Goal: Task Accomplishment & Management: Manage account settings

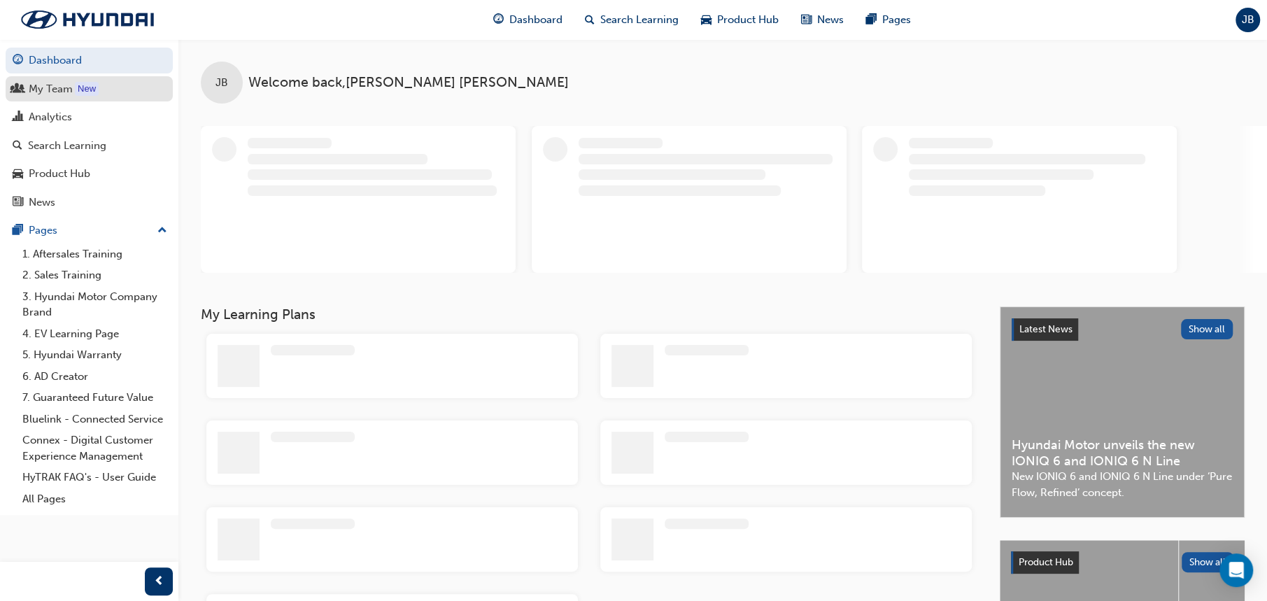
click at [64, 92] on div "My Team" at bounding box center [51, 89] width 44 height 16
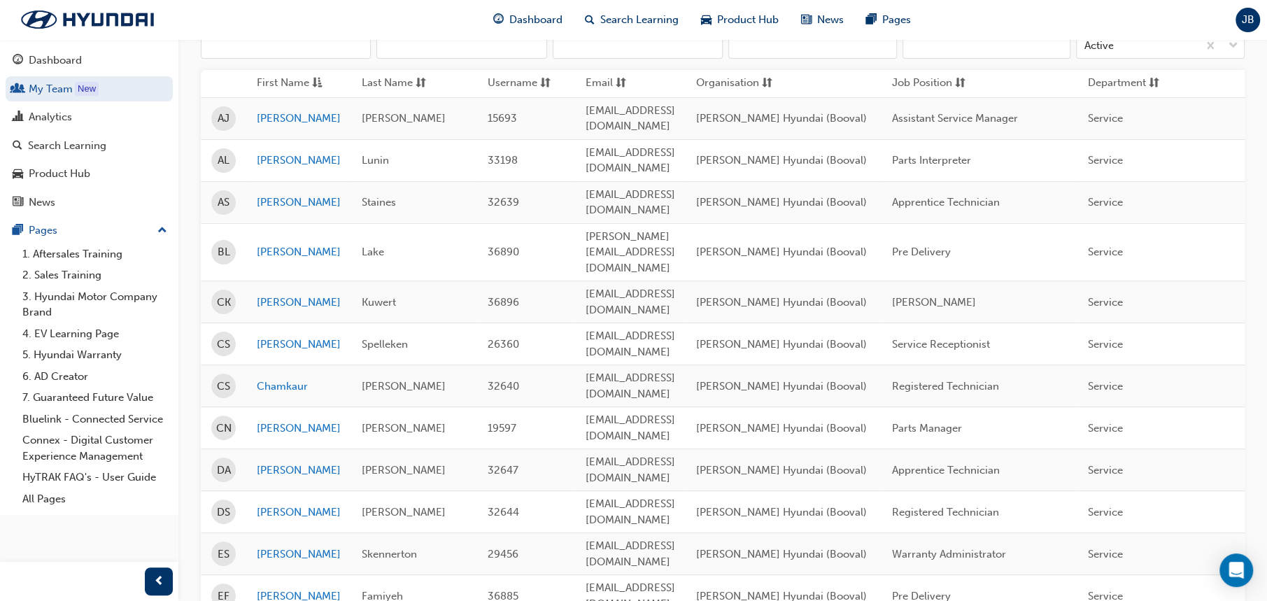
scroll to position [69, 0]
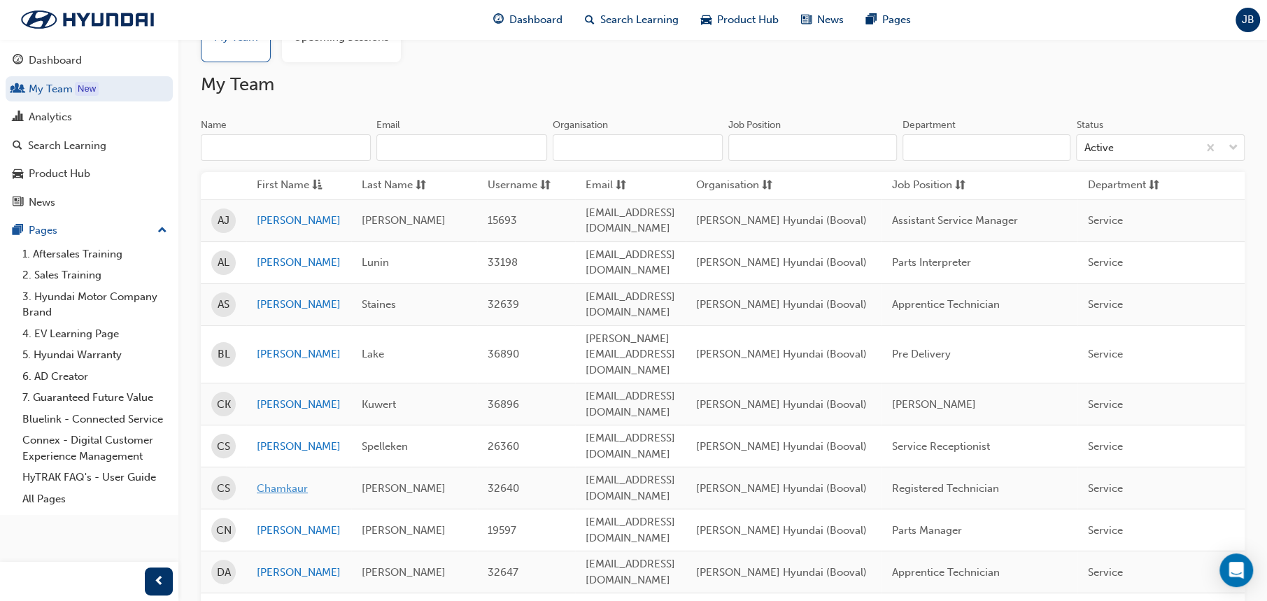
click at [281, 481] on link "Chamkaur" at bounding box center [299, 489] width 84 height 16
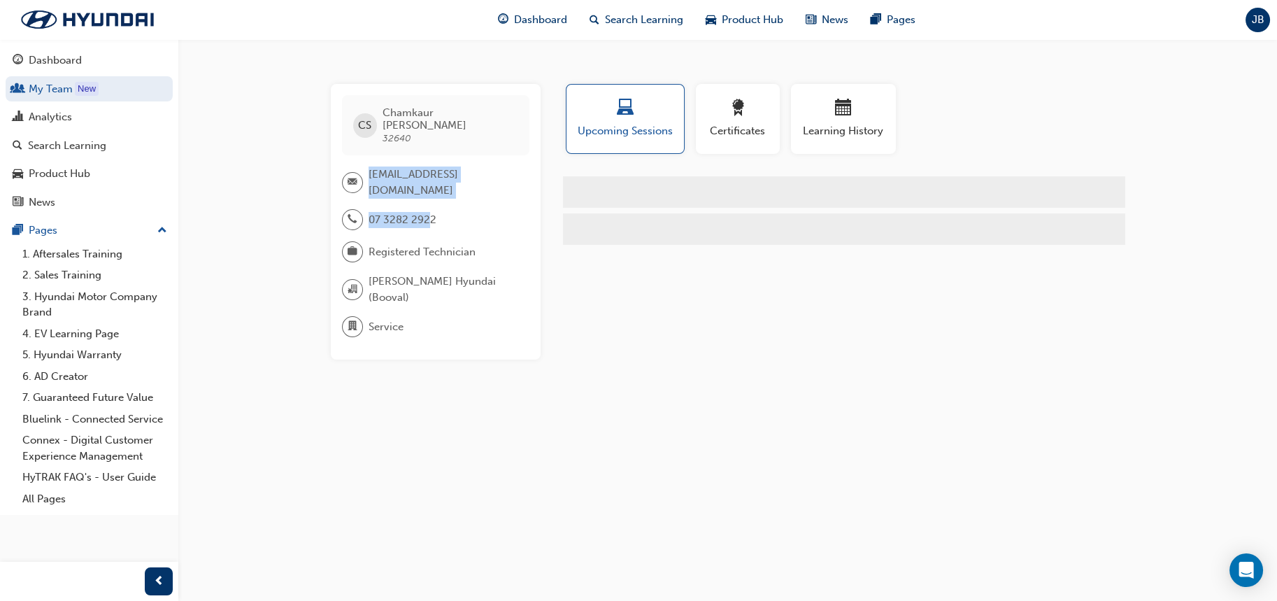
drag, startPoint x: 364, startPoint y: 162, endPoint x: 427, endPoint y: 191, distance: 69.8
click at [427, 191] on div "CS [PERSON_NAME] 32640 [EMAIL_ADDRESS][DOMAIN_NAME] 07 3282 2922 Registered Tec…" at bounding box center [436, 222] width 210 height 276
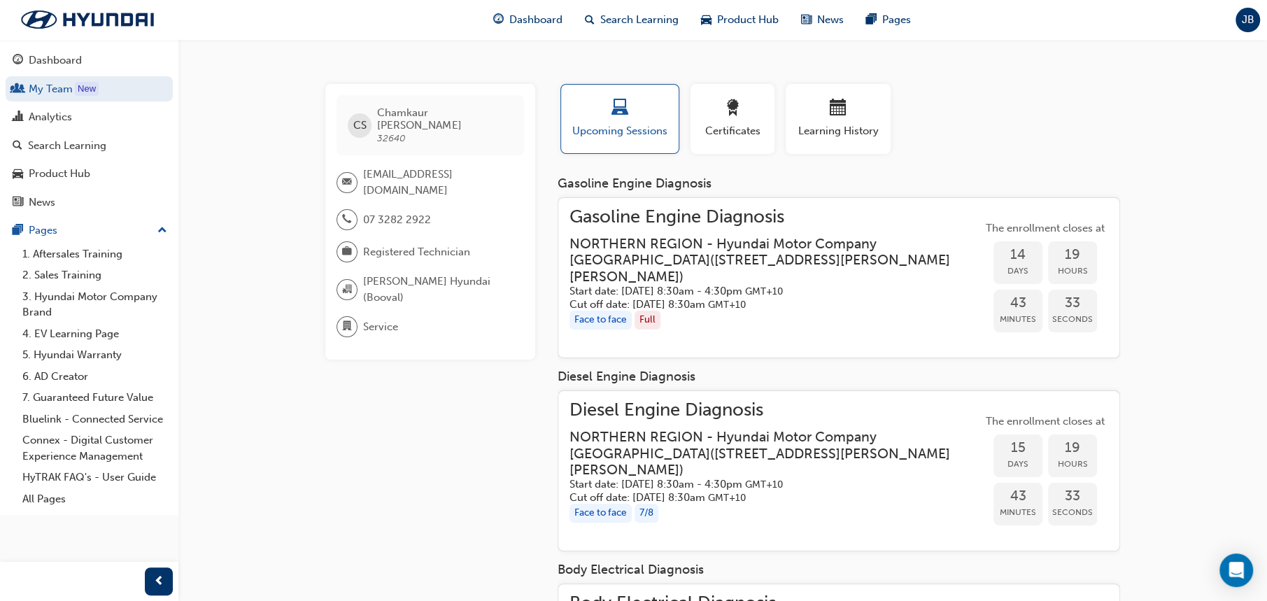
click at [478, 193] on div "CS [PERSON_NAME] 32640 [EMAIL_ADDRESS][DOMAIN_NAME] 07 3282 2922 Registered Tec…" at bounding box center [430, 222] width 210 height 276
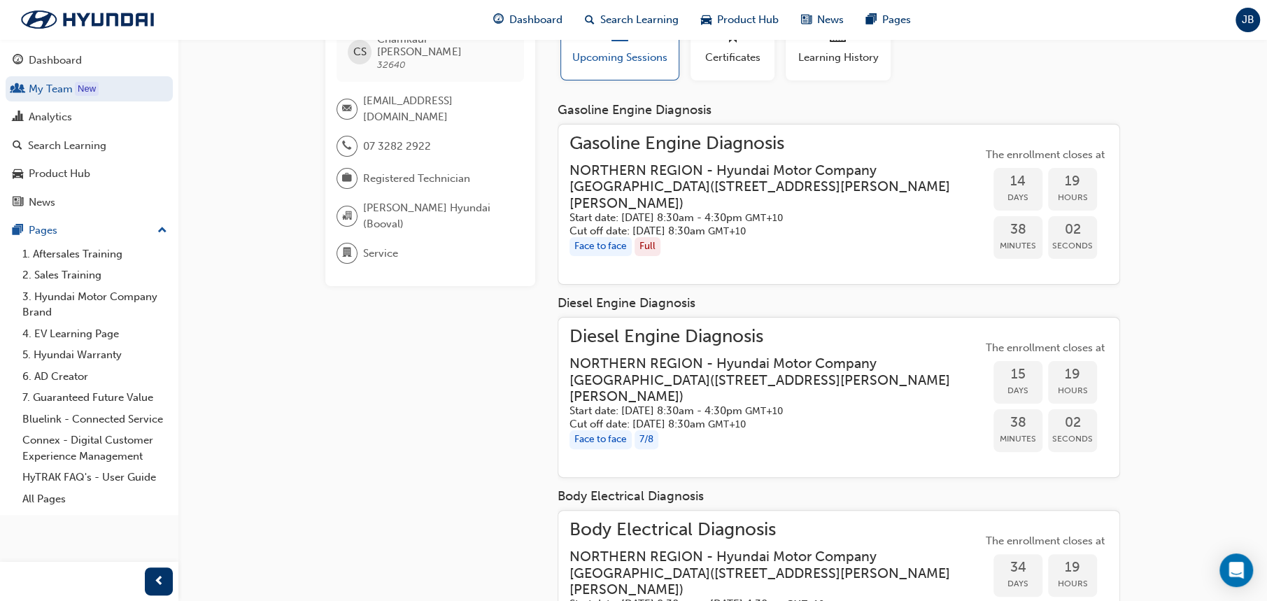
scroll to position [69, 0]
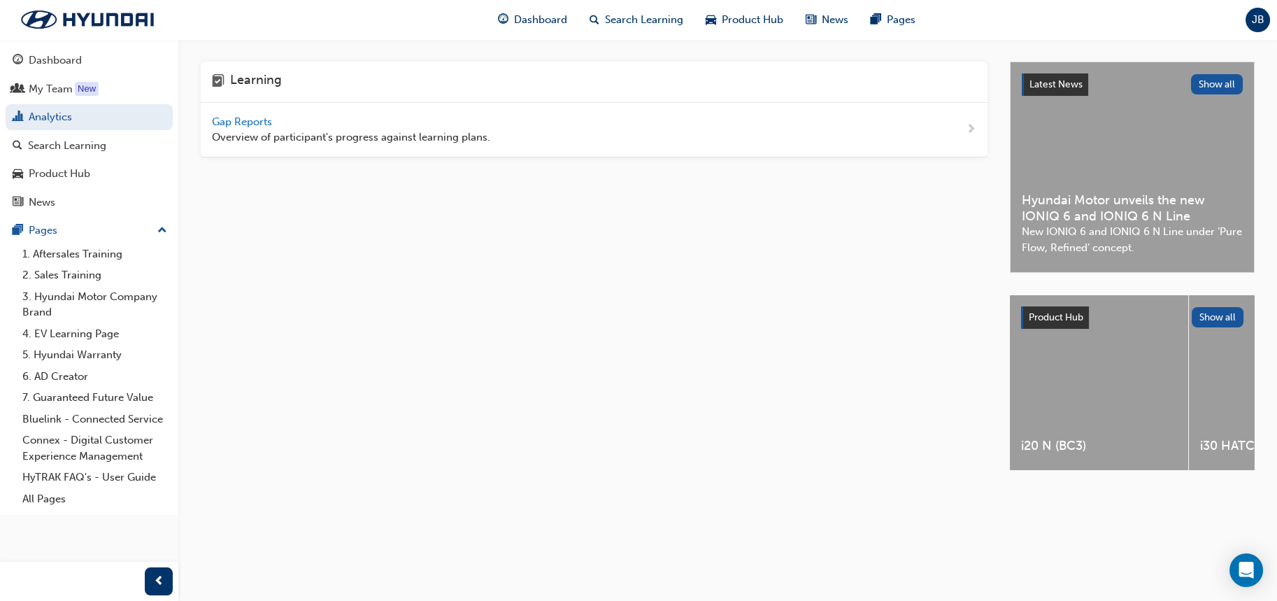
click at [262, 120] on span "Gap Reports" at bounding box center [243, 121] width 63 height 13
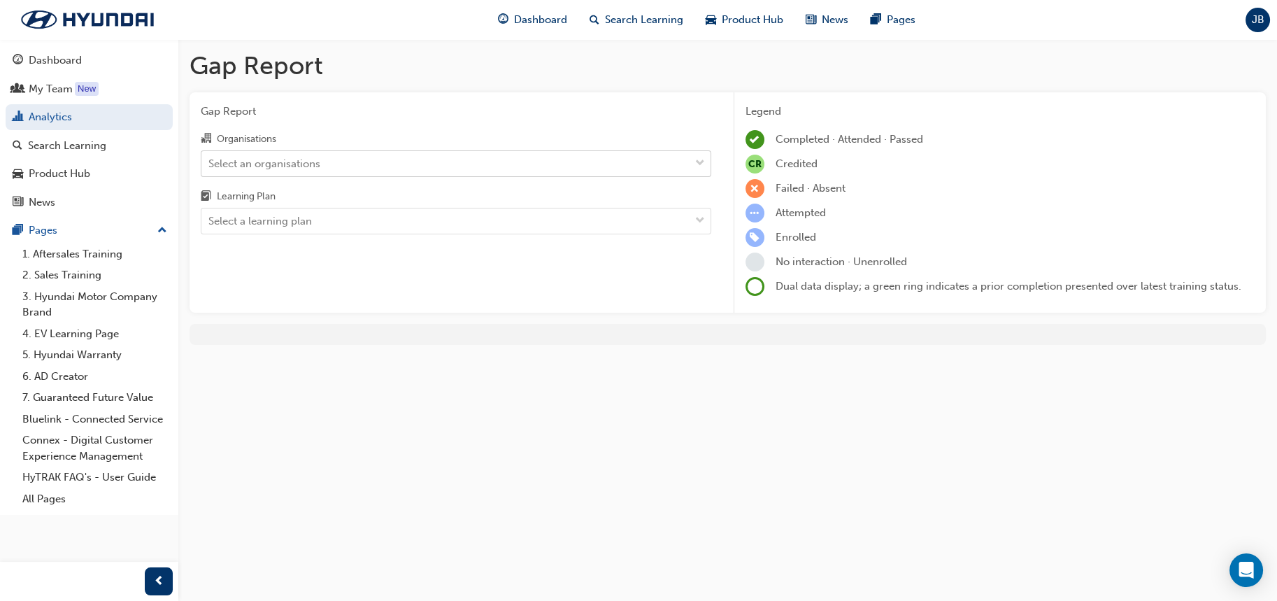
click at [260, 163] on div "Select an organisations" at bounding box center [264, 163] width 112 height 16
click at [210, 163] on input "Organisations Select an organisations" at bounding box center [208, 163] width 1 height 12
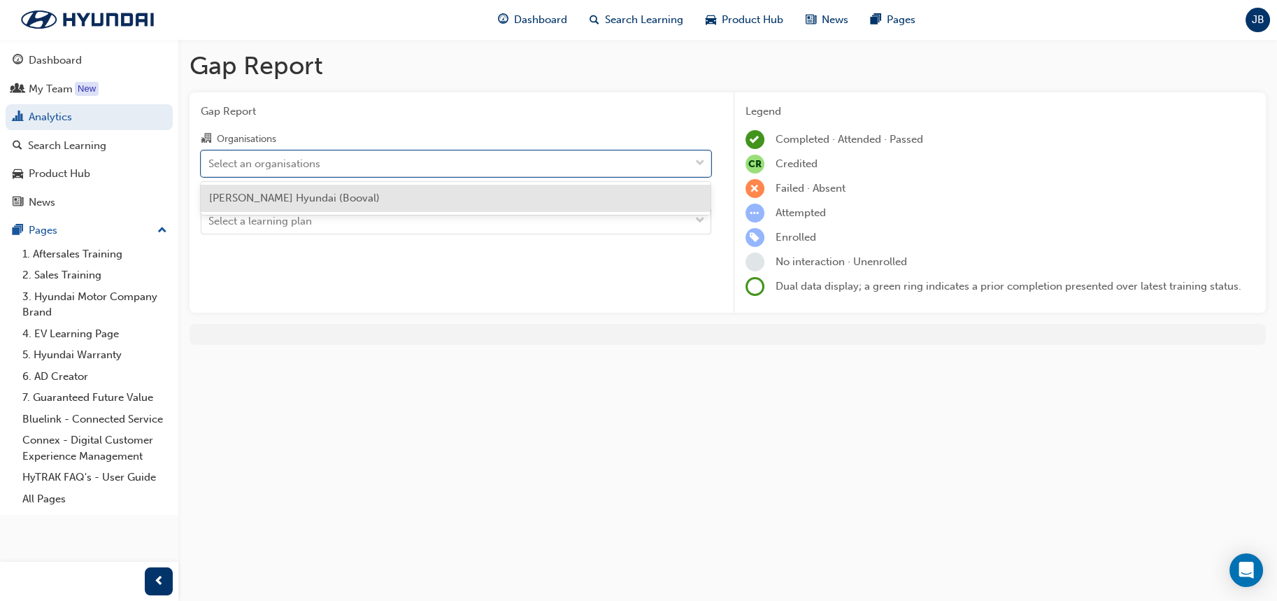
click at [275, 197] on span "[PERSON_NAME] Hyundai (Booval)" at bounding box center [294, 198] width 171 height 13
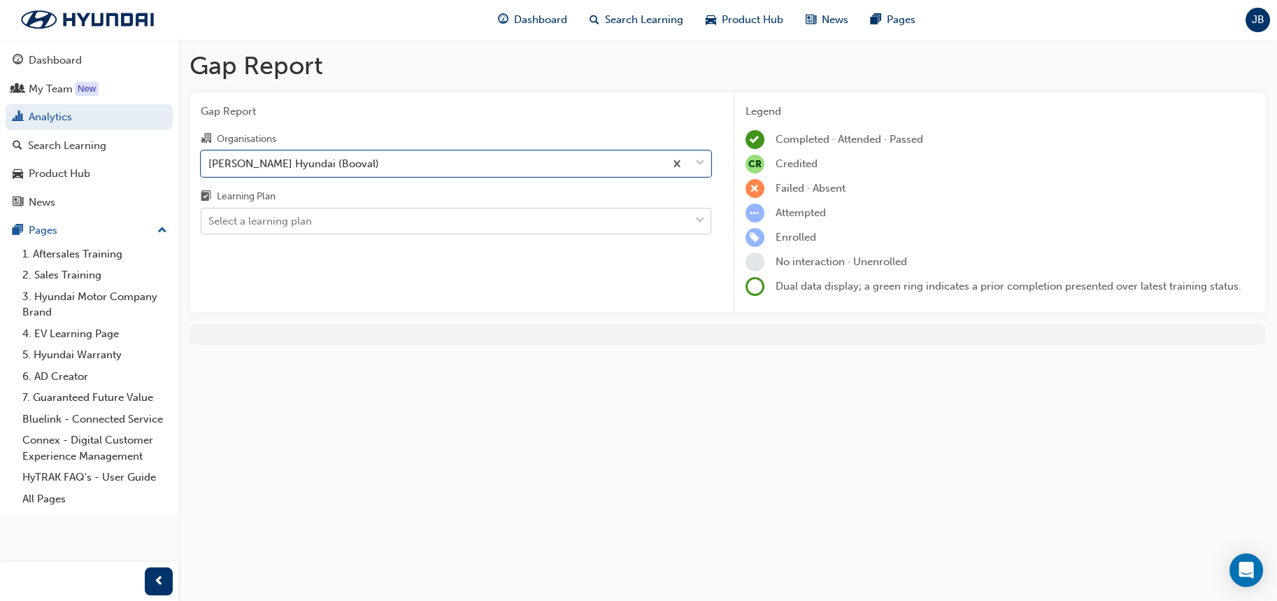
click at [275, 213] on div "Select a learning plan" at bounding box center [260, 221] width 104 height 16
click at [210, 215] on input "Learning Plan Select a learning plan" at bounding box center [208, 221] width 1 height 12
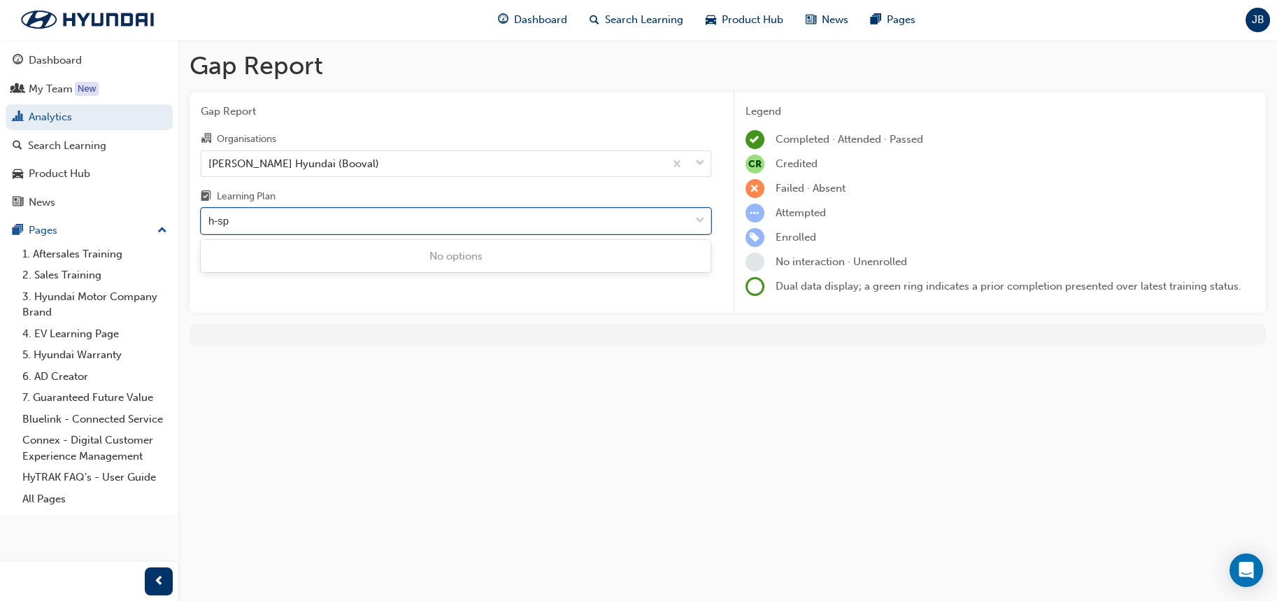
type input "h-s"
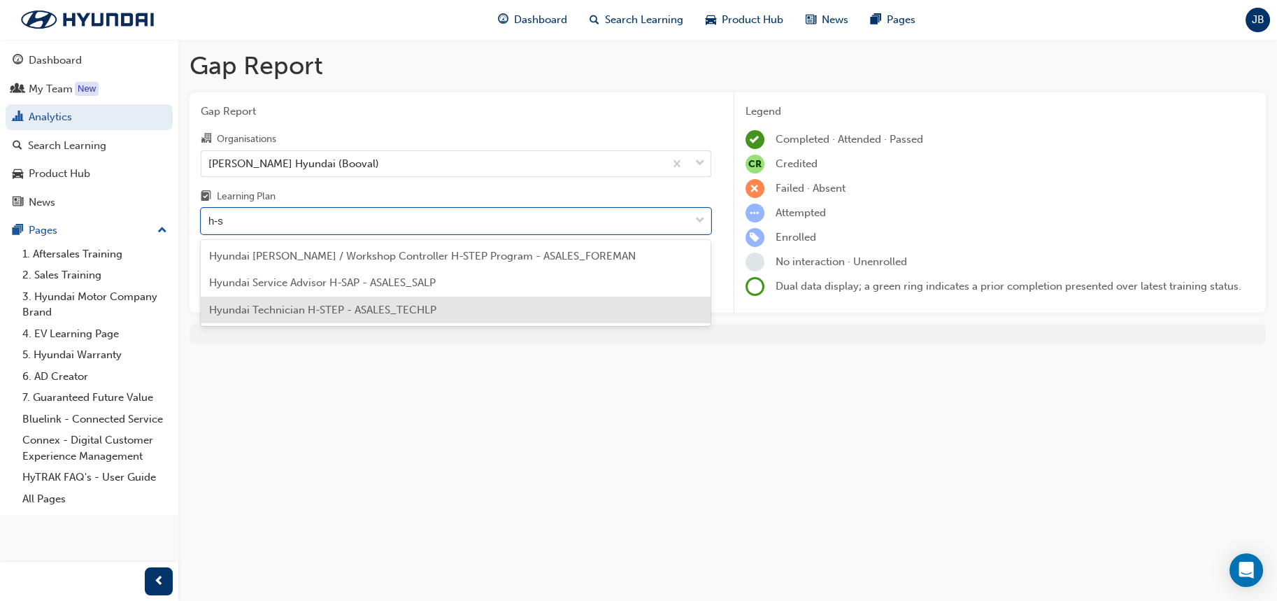
click at [325, 310] on span "Hyundai Technician H-STEP - ASALES_TECHLP" at bounding box center [322, 310] width 227 height 13
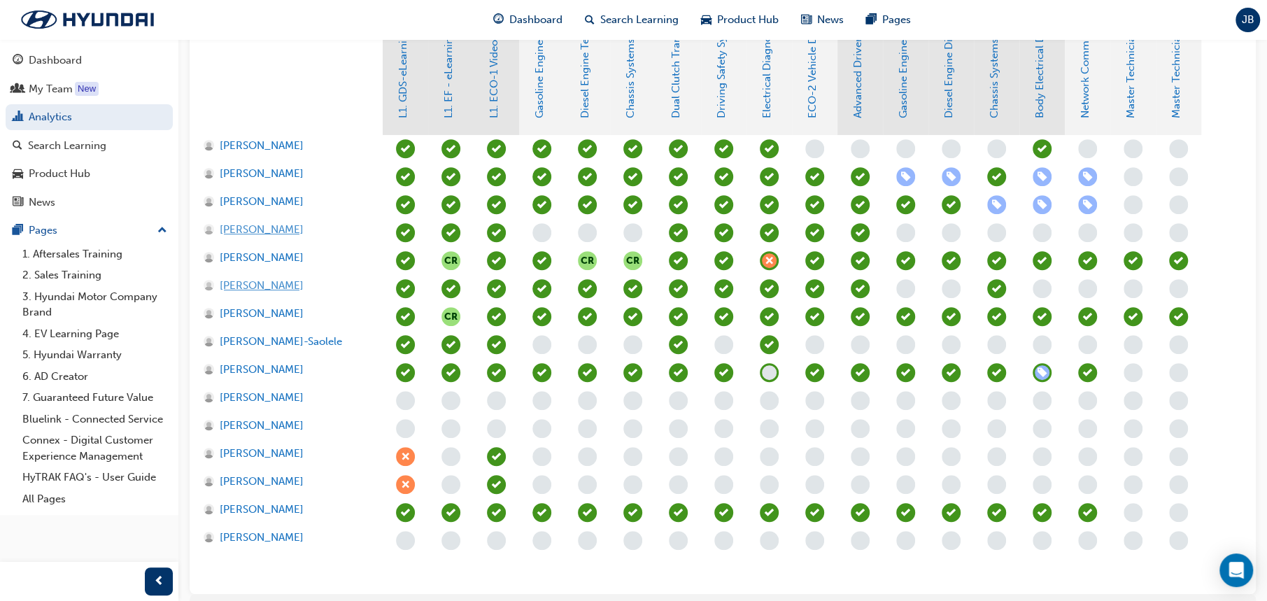
scroll to position [338, 0]
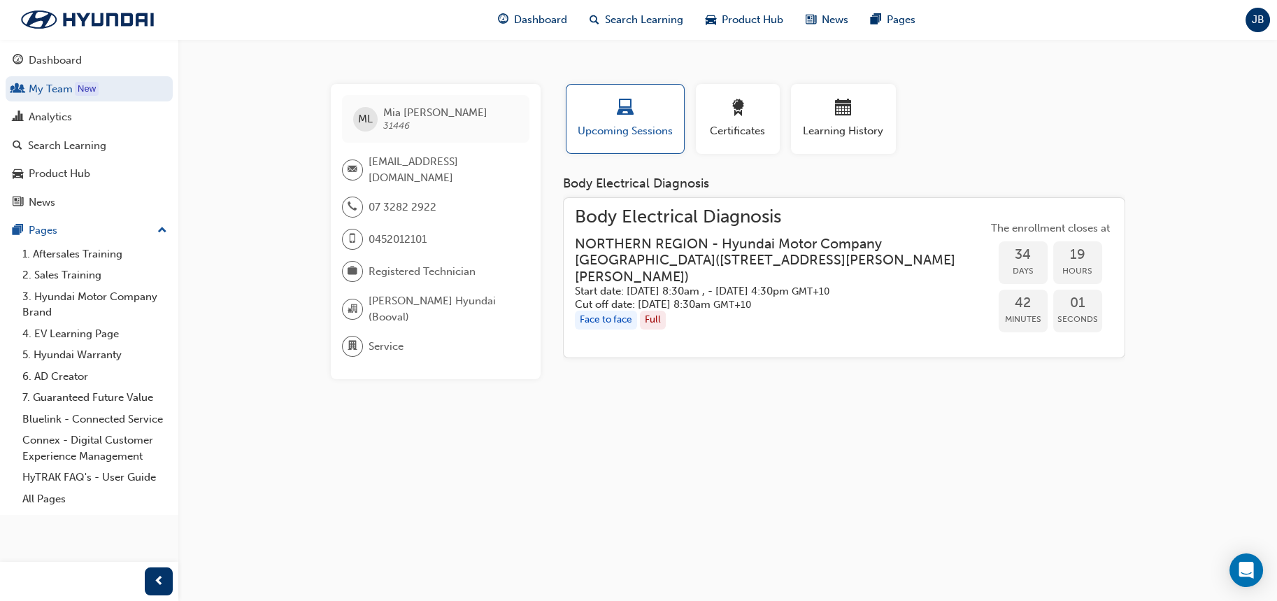
click at [713, 224] on span "Body Electrical Diagnosis" at bounding box center [781, 217] width 413 height 16
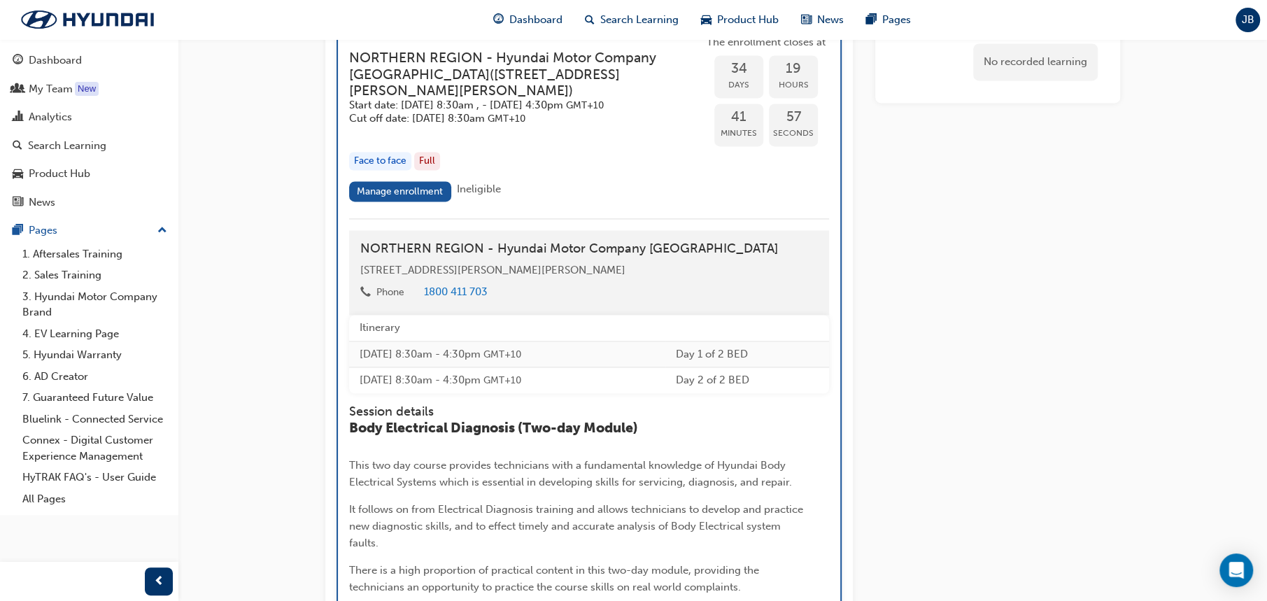
scroll to position [1522, 0]
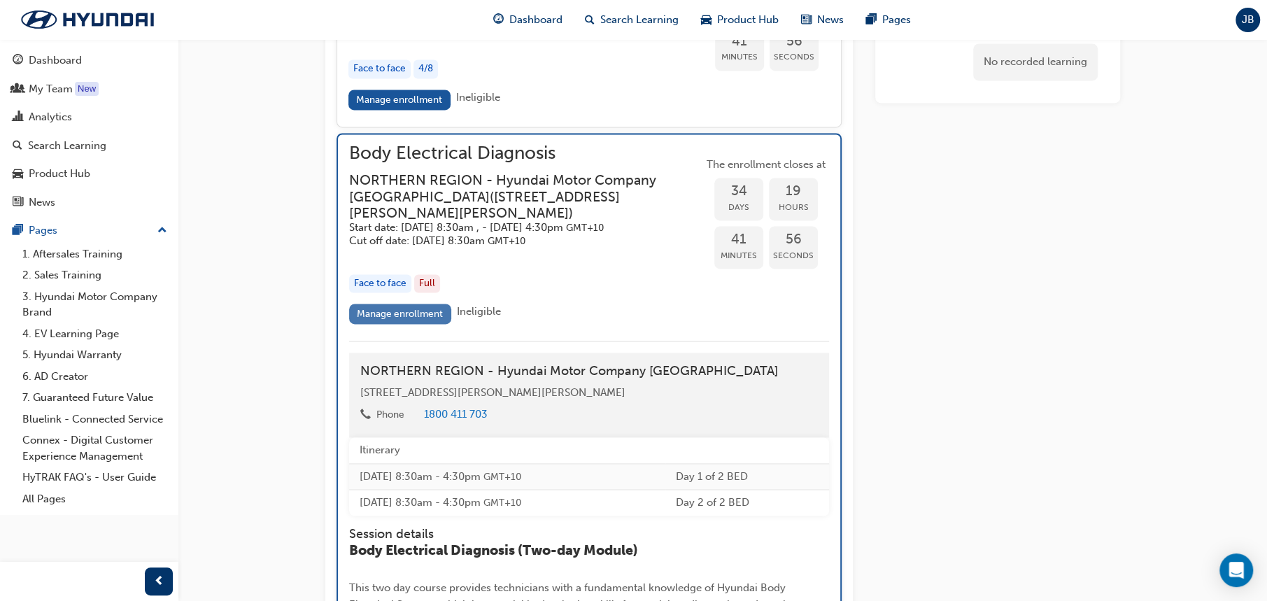
click at [400, 324] on link "Manage enrollment" at bounding box center [400, 314] width 102 height 20
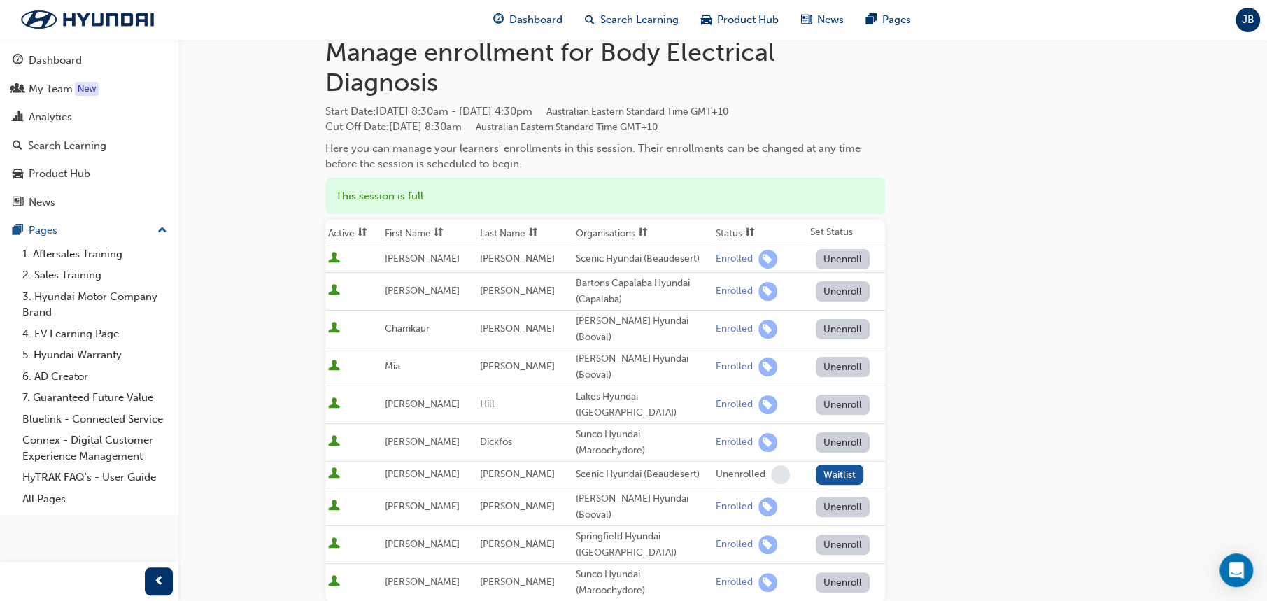
scroll to position [69, 0]
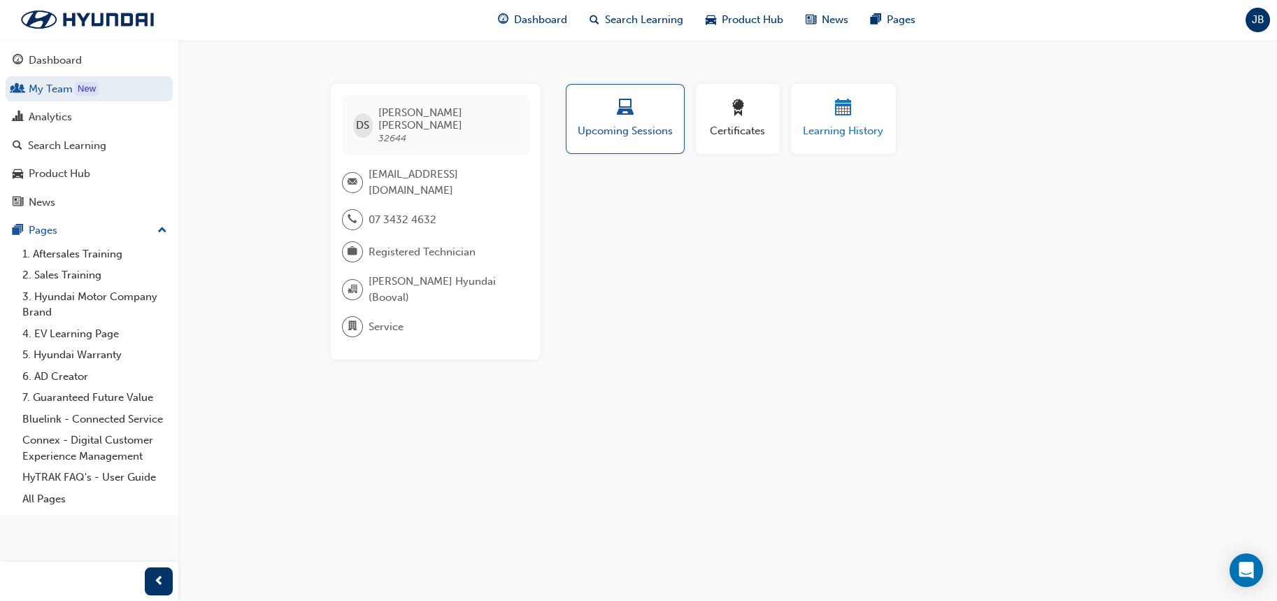
click at [832, 118] on div "button" at bounding box center [844, 110] width 84 height 22
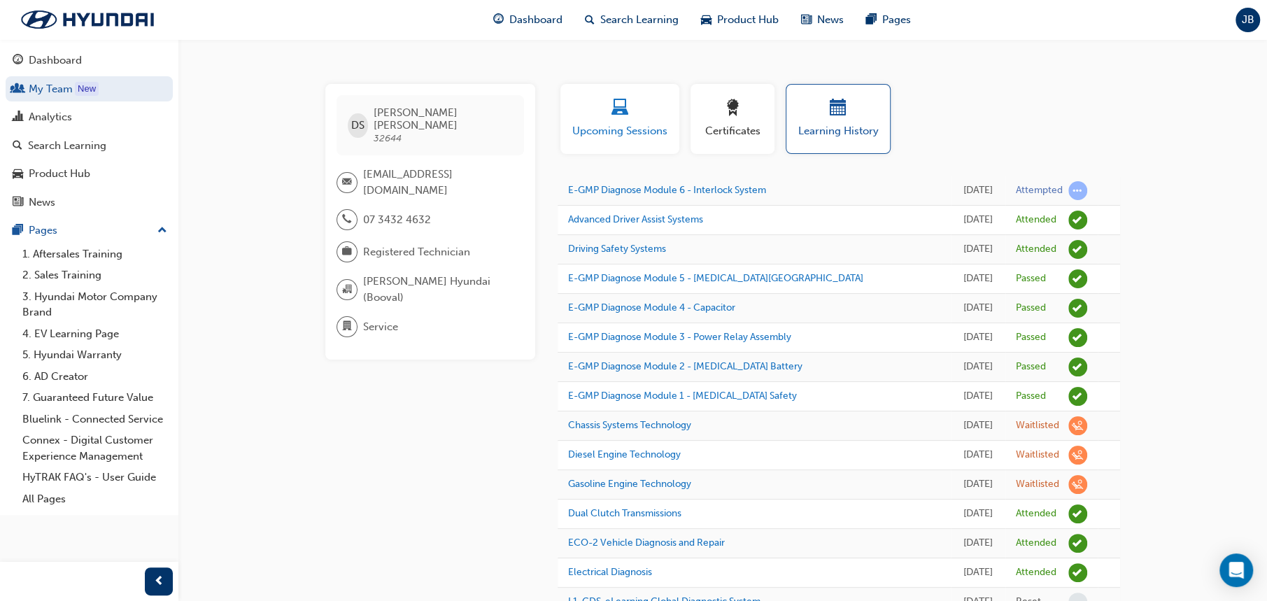
click at [649, 118] on div "button" at bounding box center [620, 110] width 98 height 22
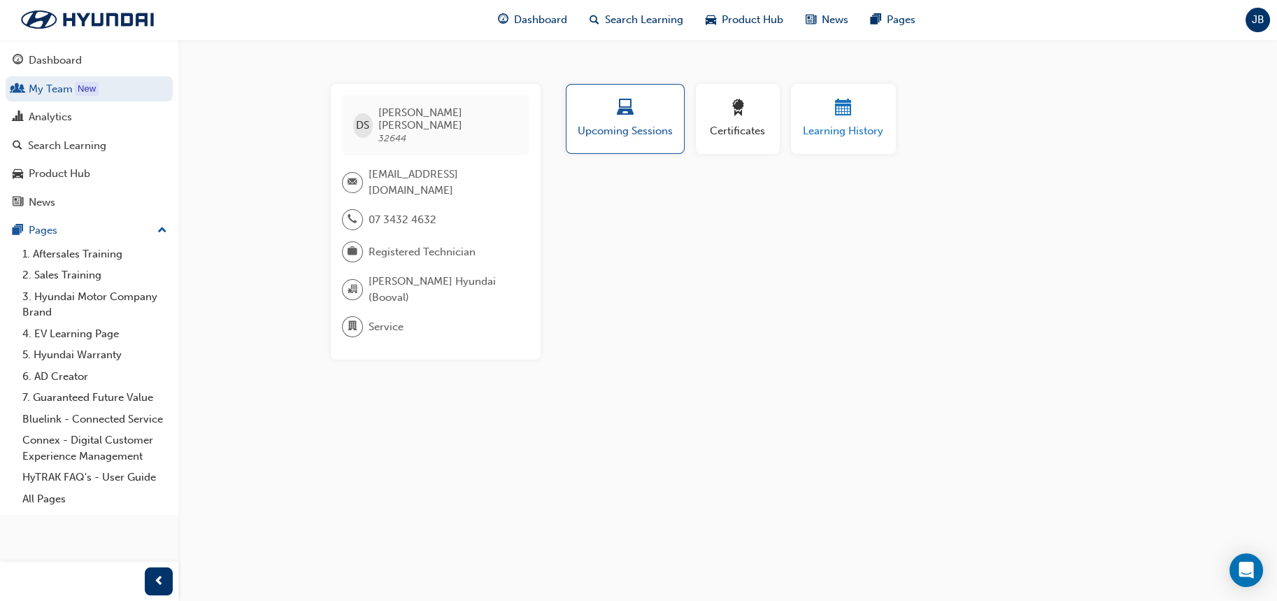
click at [810, 126] on span "Learning History" at bounding box center [844, 131] width 84 height 16
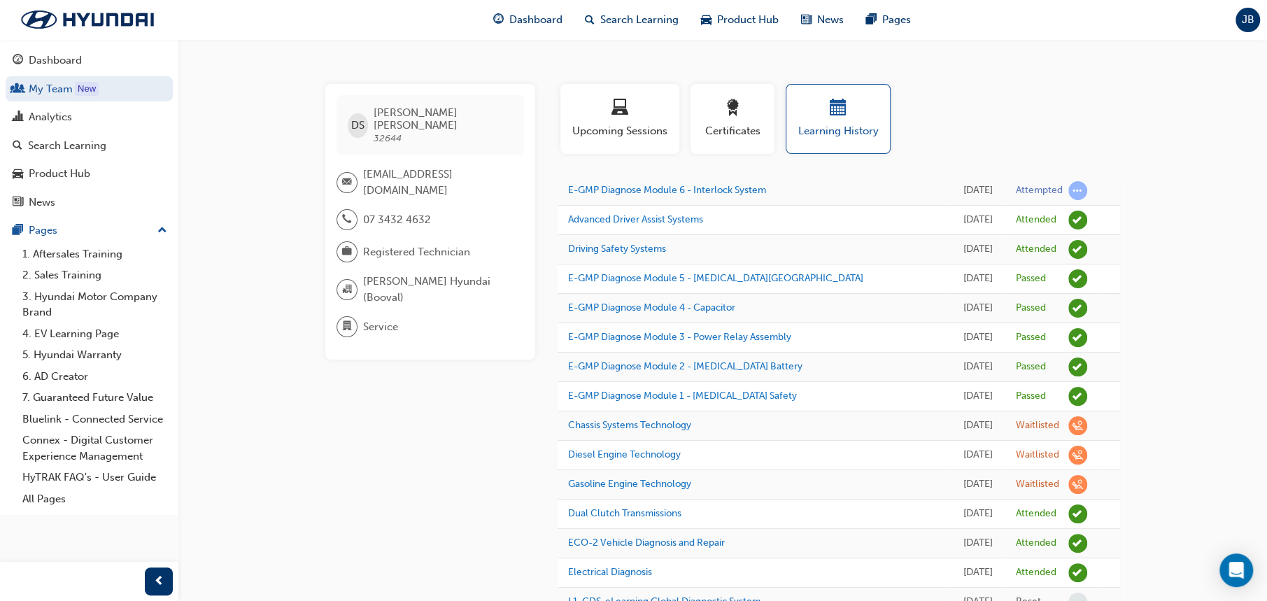
scroll to position [238, 0]
